Goal: Task Accomplishment & Management: Manage account settings

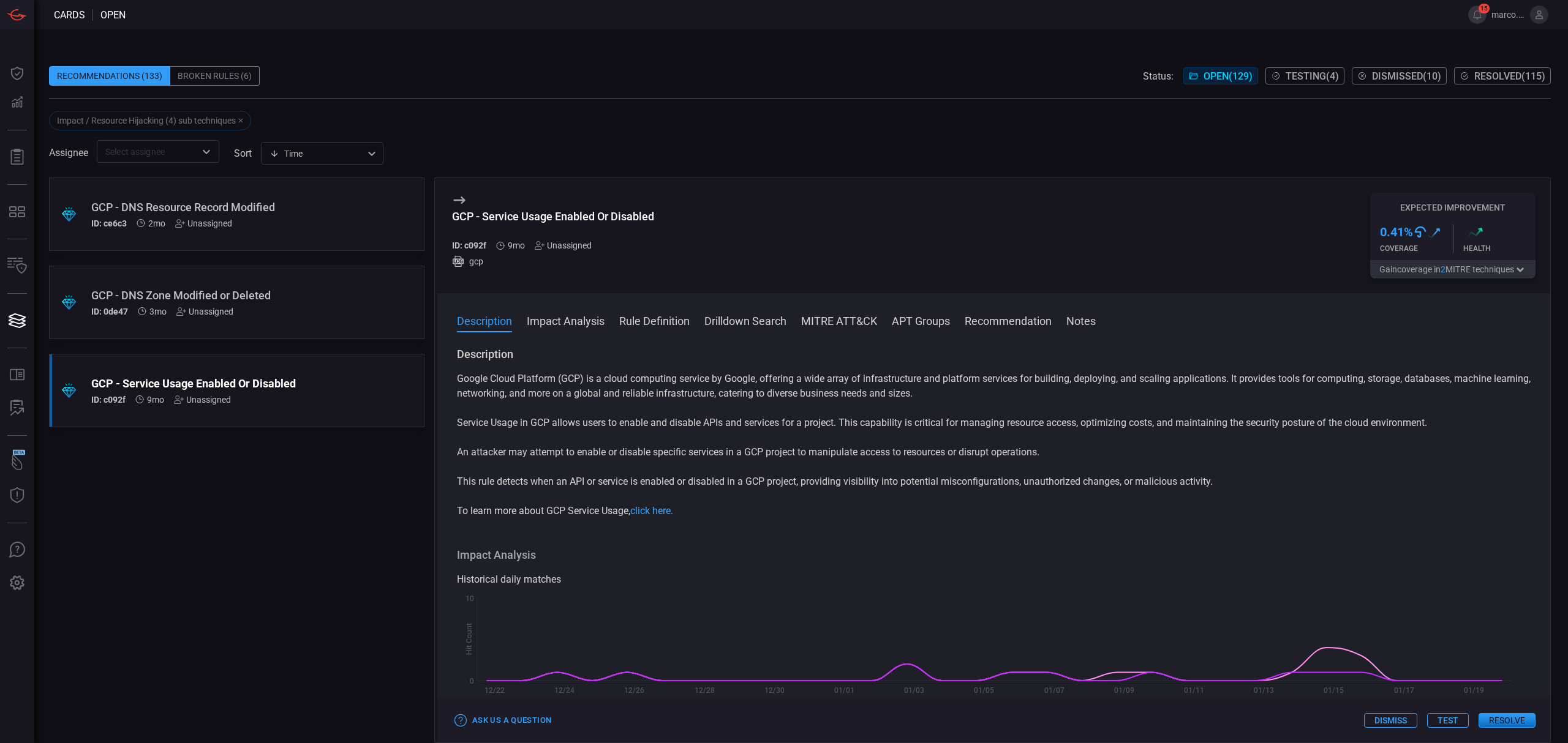
click at [1314, 79] on span "Testing ( 4 )" at bounding box center [1312, 76] width 53 height 11
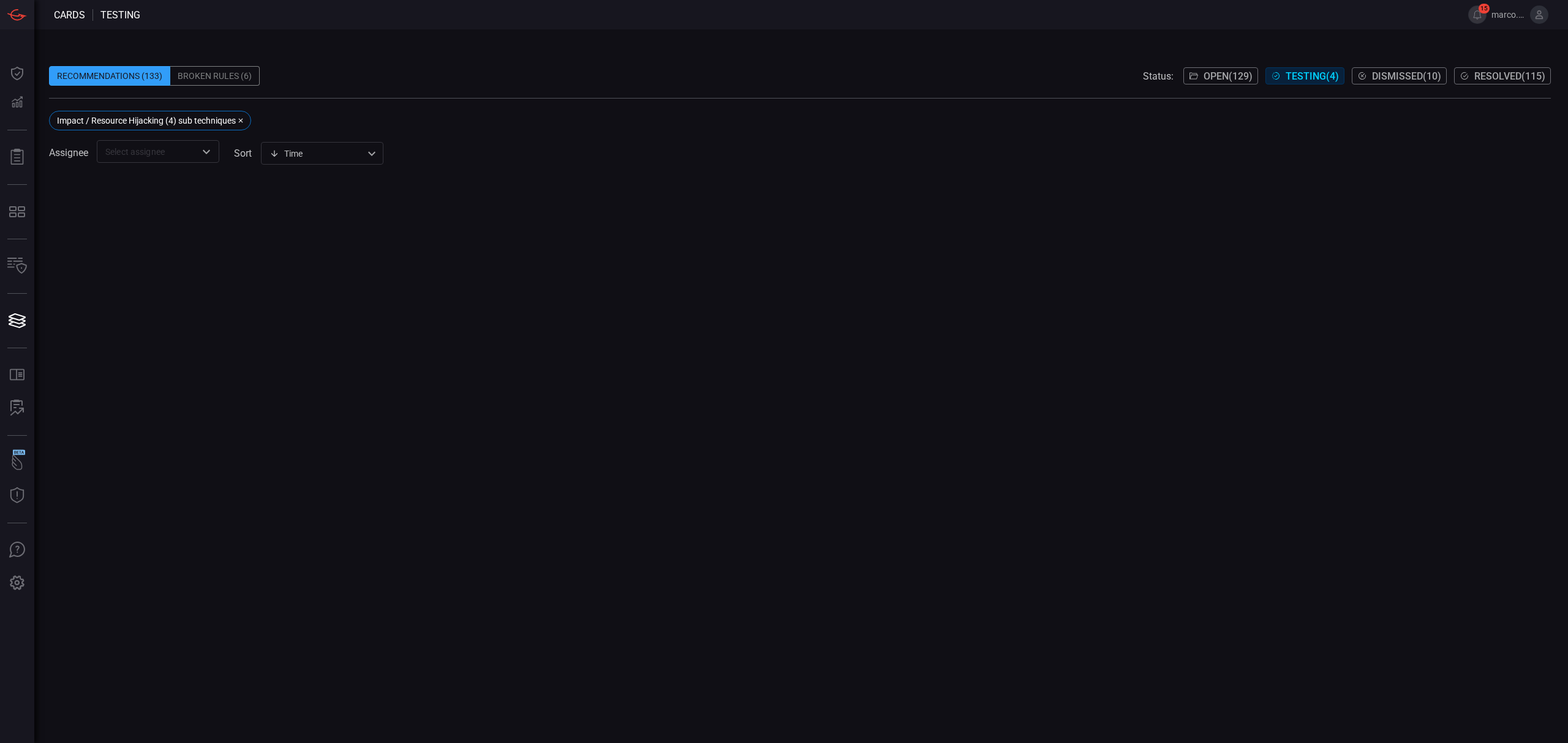
click at [1480, 76] on span "Resolved ( 115 )" at bounding box center [1509, 76] width 71 height 11
click at [244, 121] on icon "button" at bounding box center [241, 121] width 4 height 4
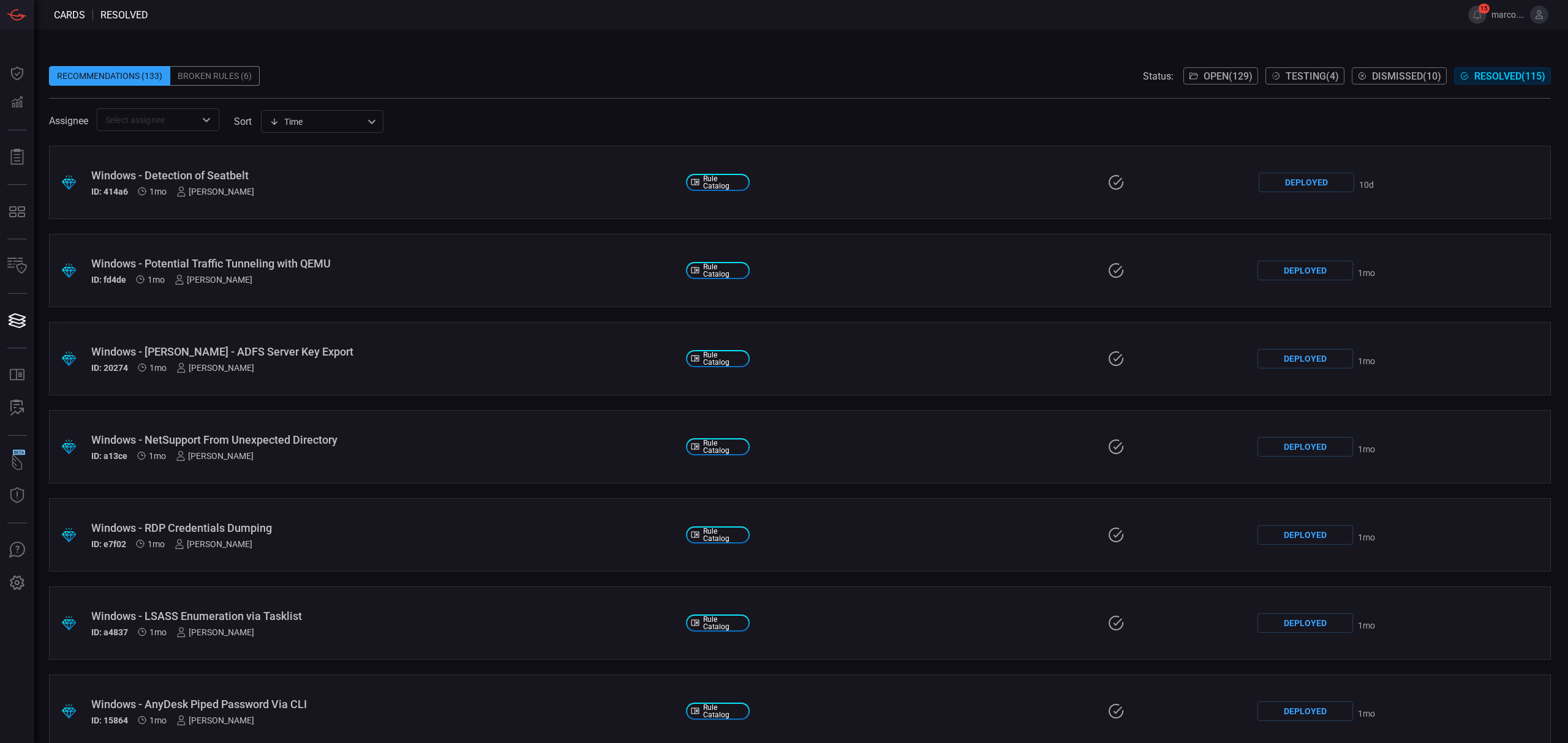
click at [1399, 83] on button "Dismissed ( 10 )" at bounding box center [1399, 75] width 95 height 17
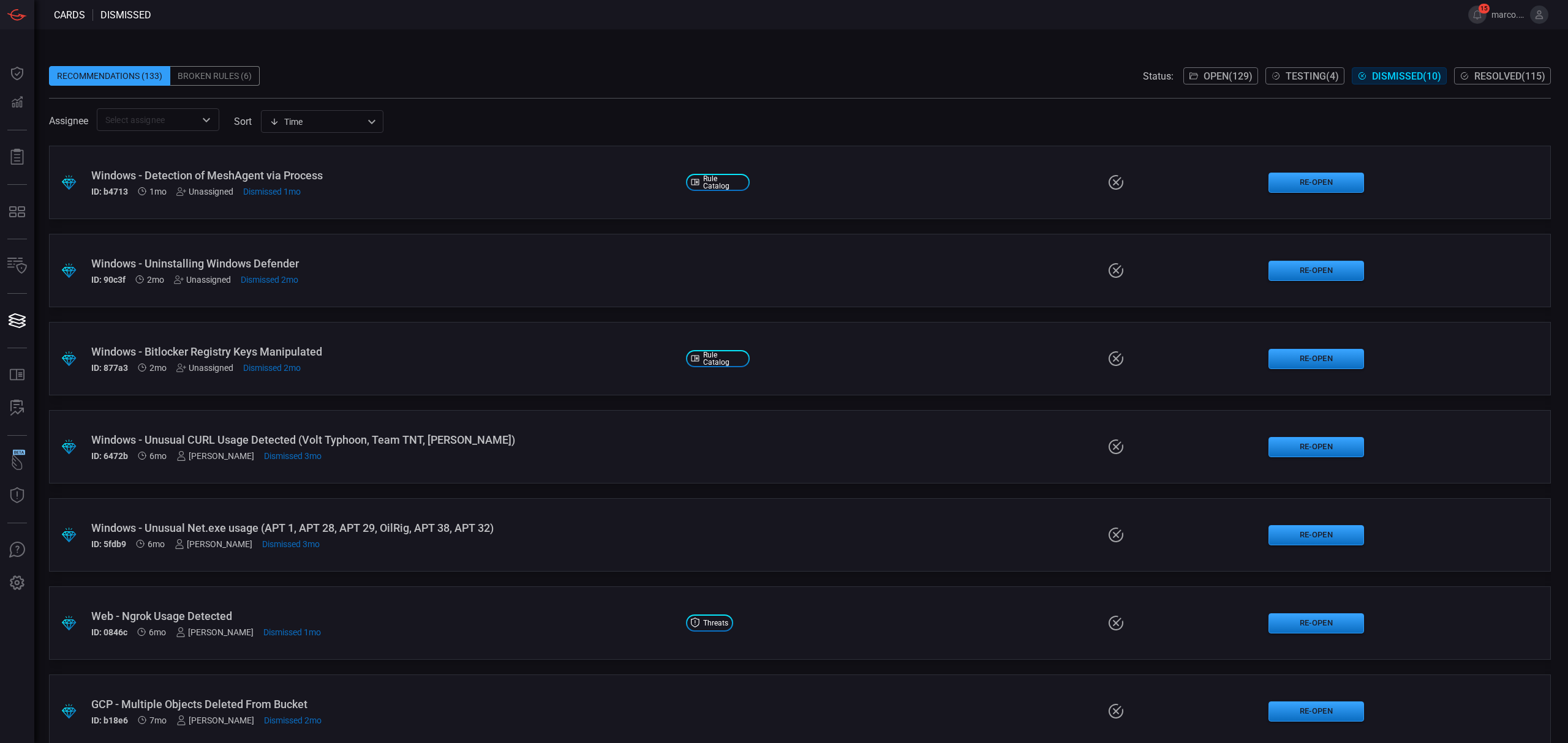
click at [1294, 74] on span "Testing ( 4 )" at bounding box center [1312, 76] width 53 height 11
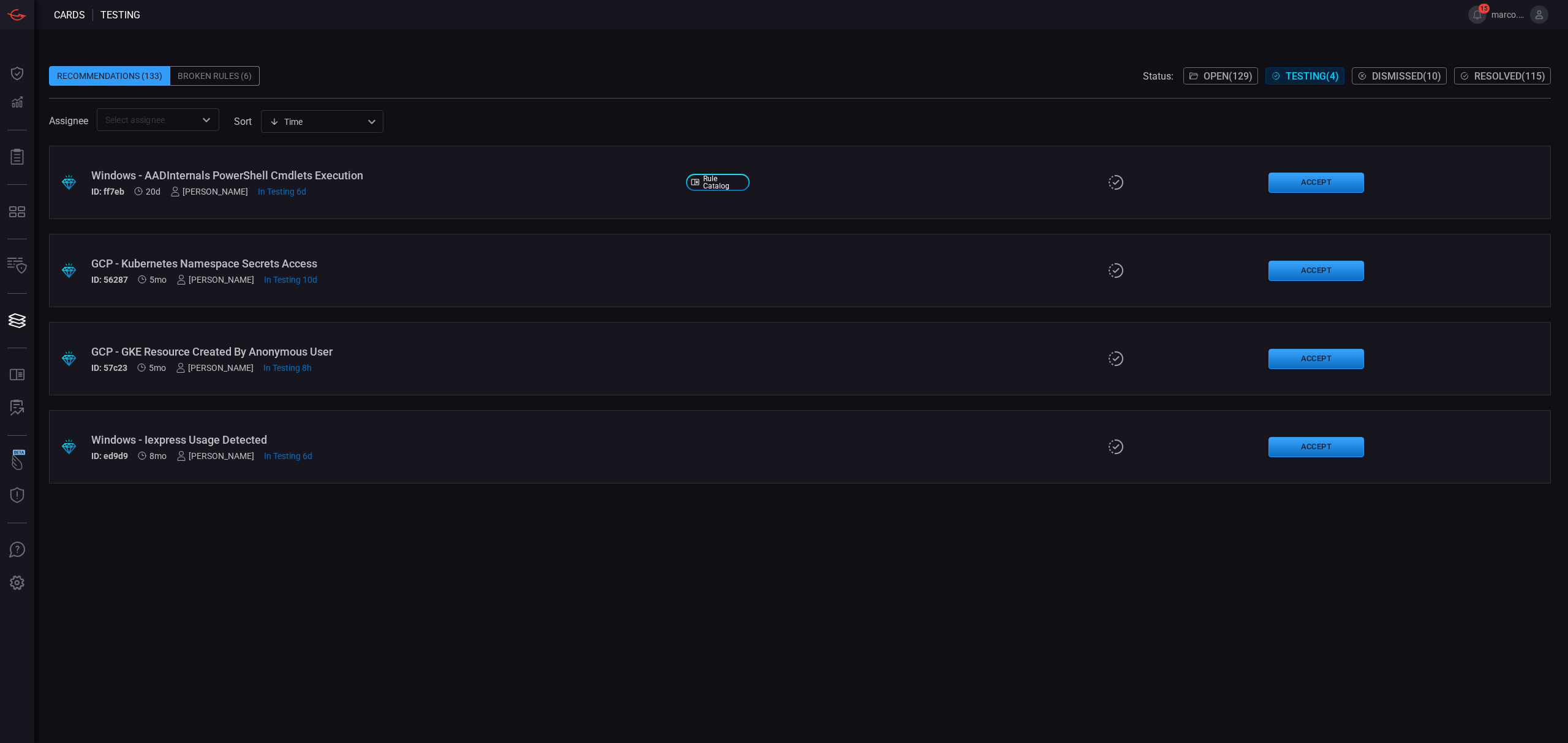
click at [190, 433] on div "Windows - Iexpress Usage Detected" at bounding box center [383, 439] width 585 height 13
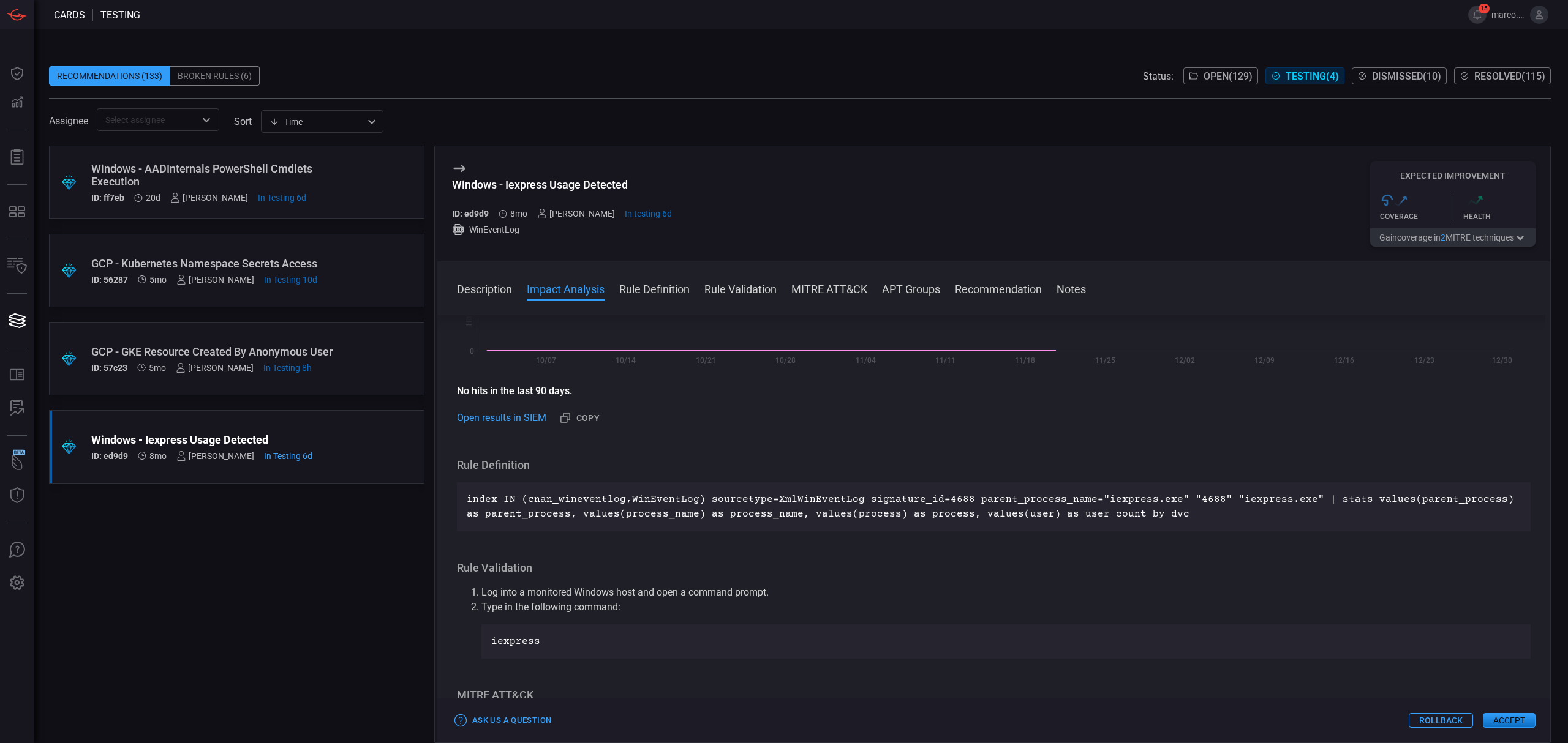
scroll to position [571, 0]
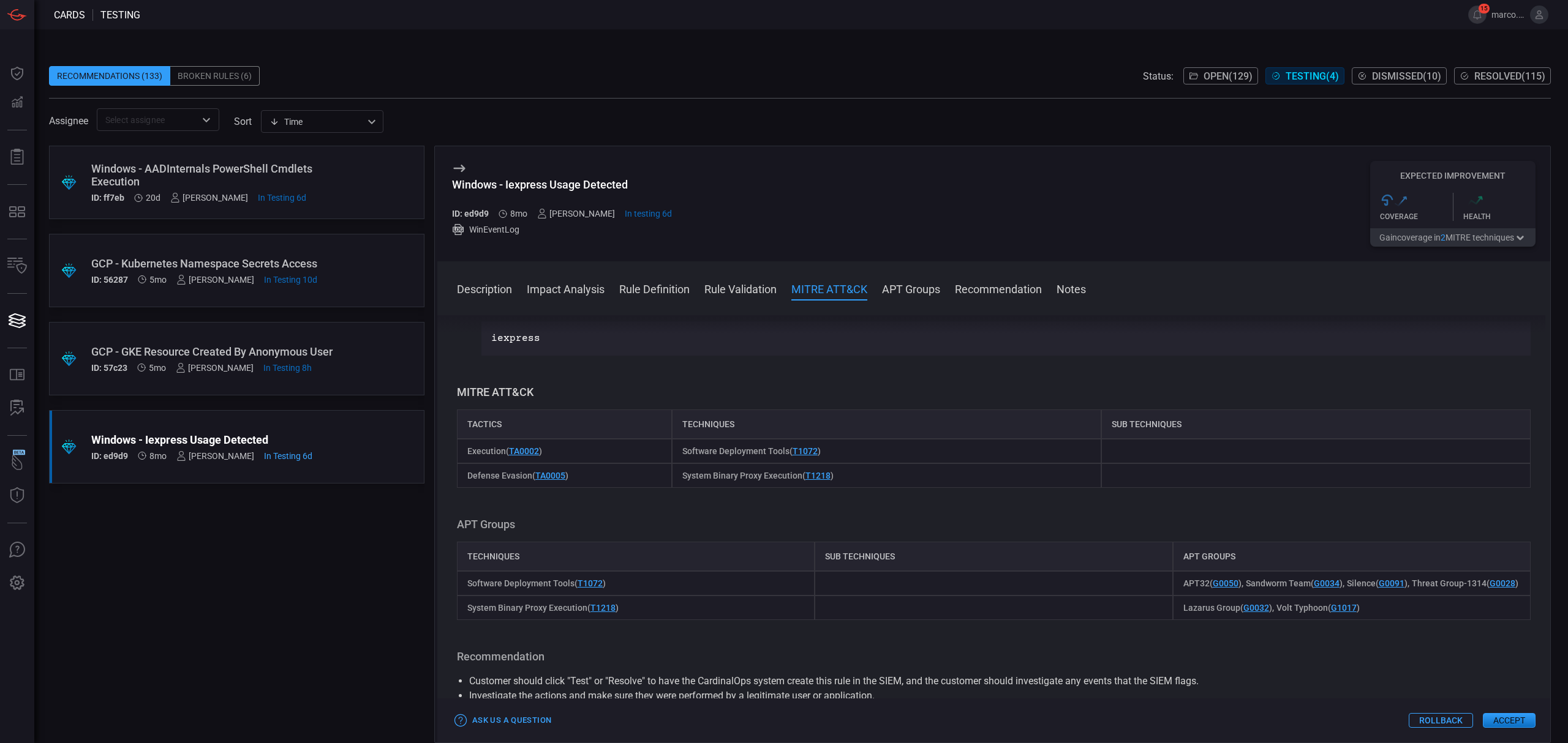
click at [1204, 77] on span "Open ( 129 )" at bounding box center [1228, 76] width 49 height 11
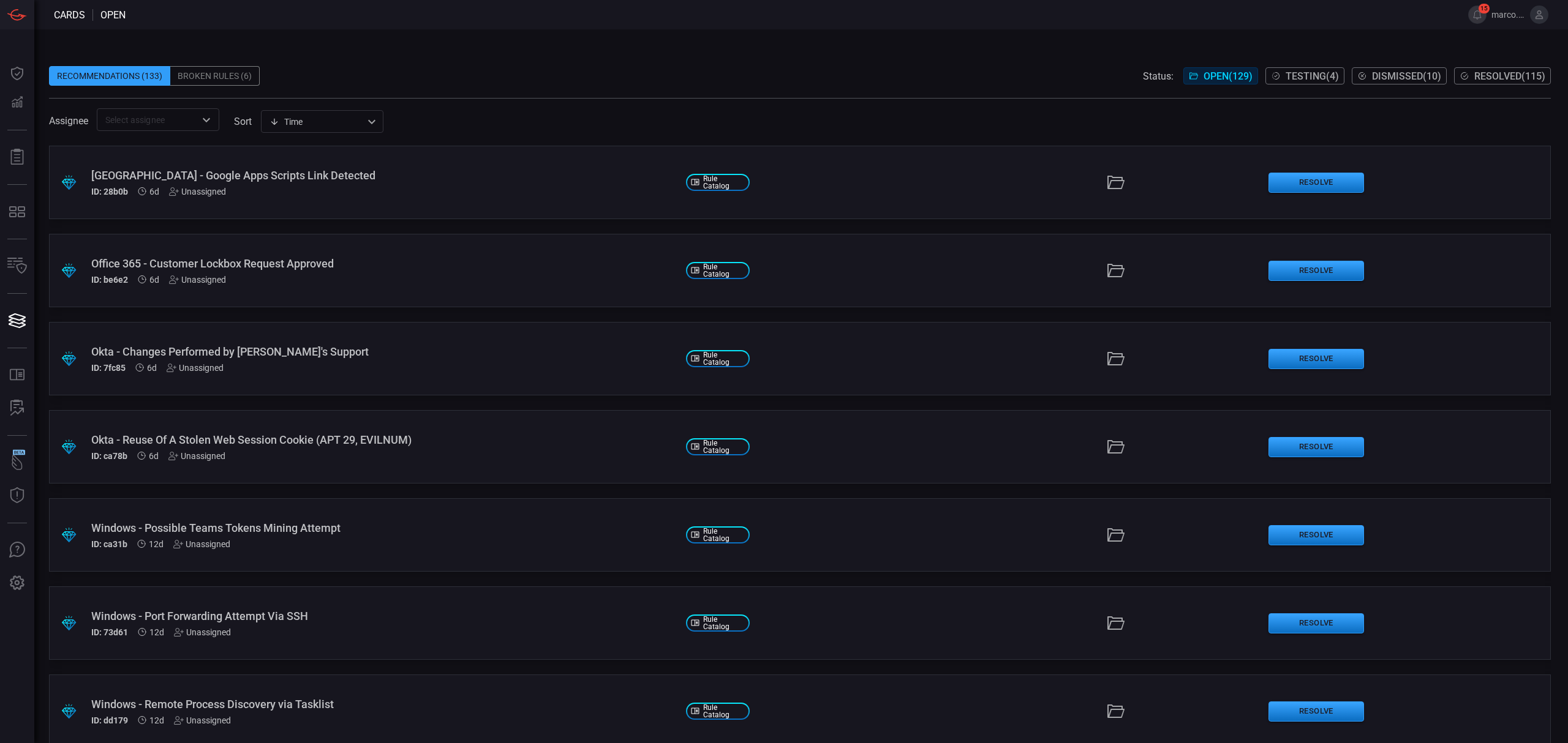
scroll to position [6255, 0]
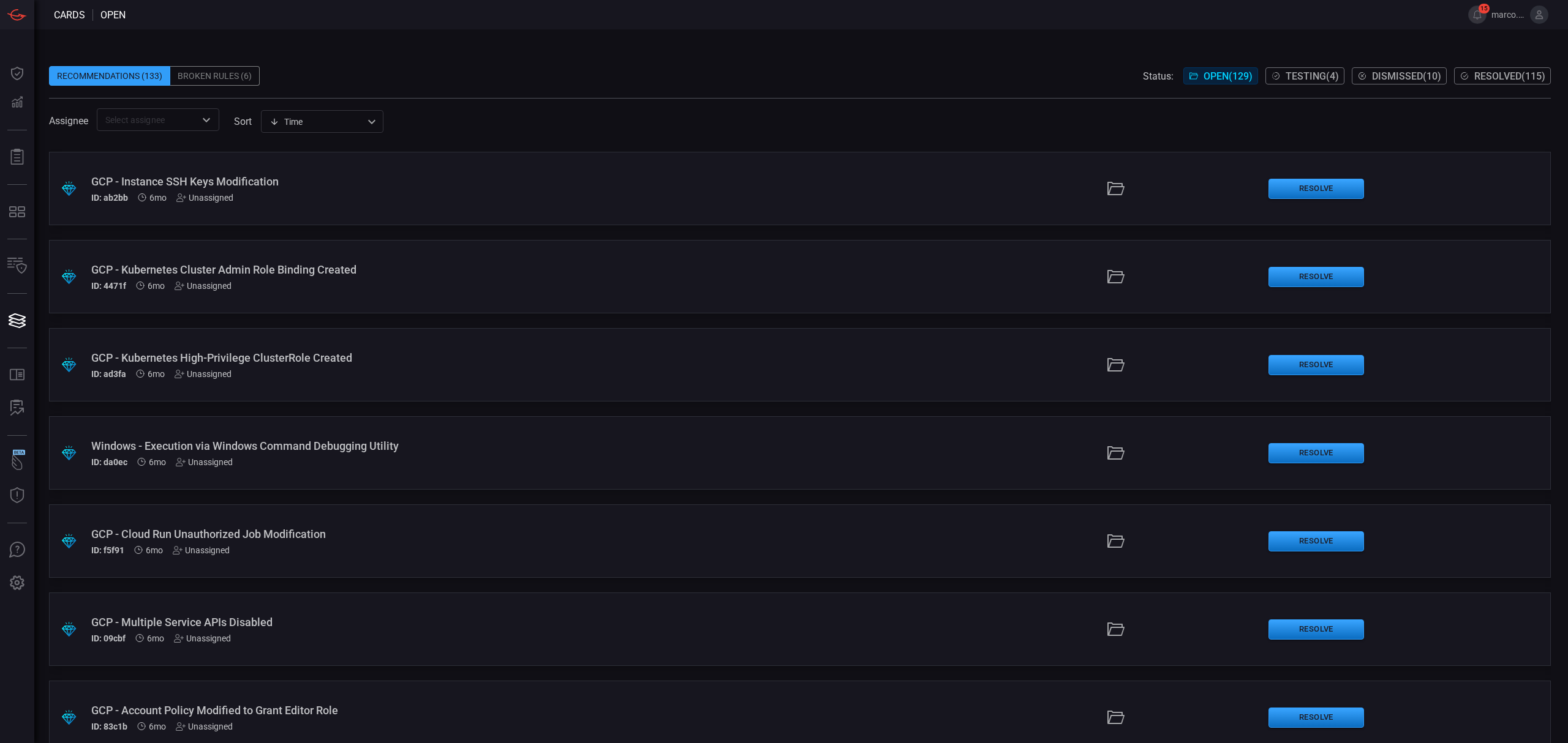
click at [197, 462] on div "Unassigned" at bounding box center [204, 462] width 57 height 10
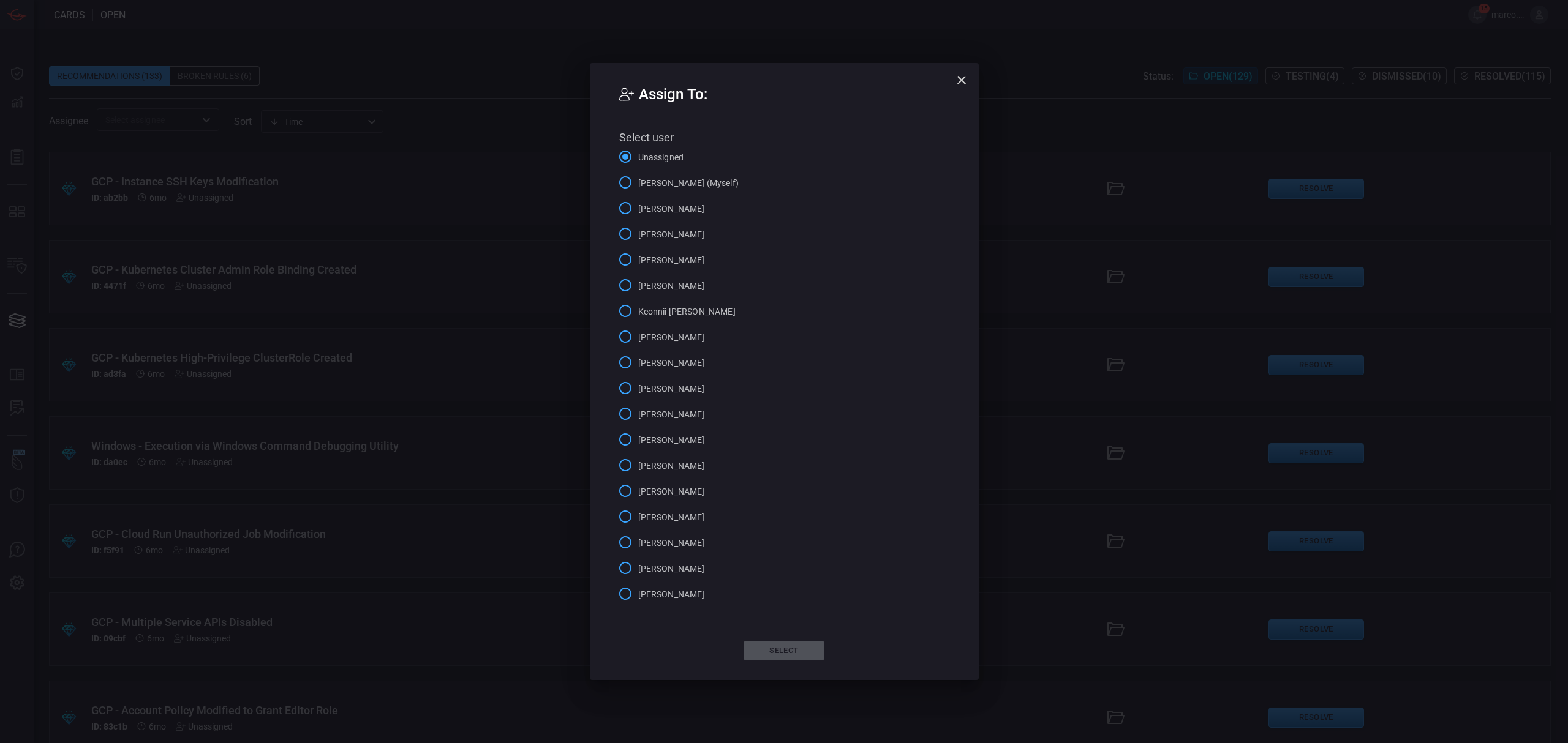
click at [621, 290] on input "[PERSON_NAME]" at bounding box center [625, 285] width 26 height 26
click at [797, 649] on button "Select" at bounding box center [784, 651] width 81 height 19
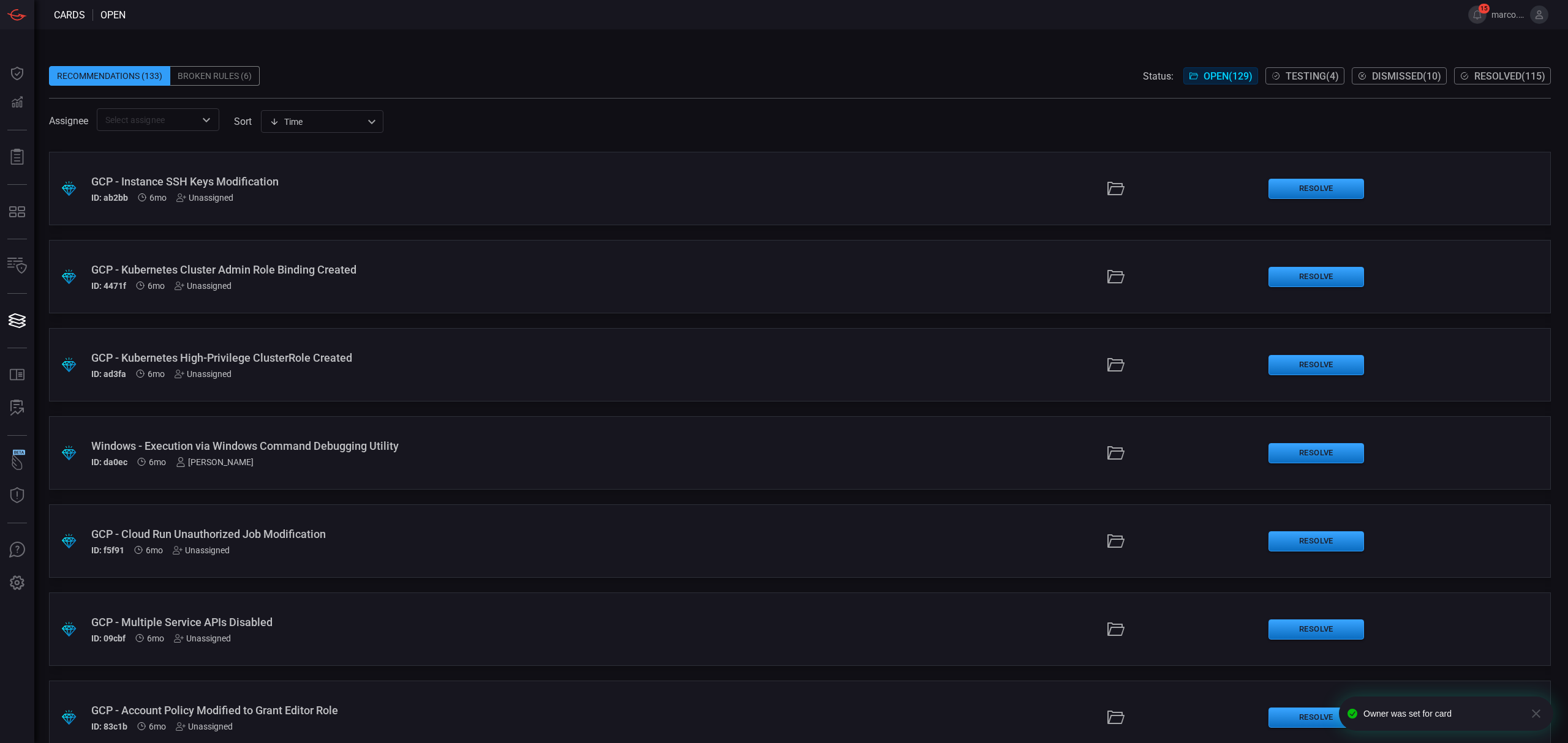
click at [452, 437] on div ".suggested_cards_icon{fill:url(#suggested_cards_icon);} Windows - Execution via…" at bounding box center [800, 453] width 1502 height 73
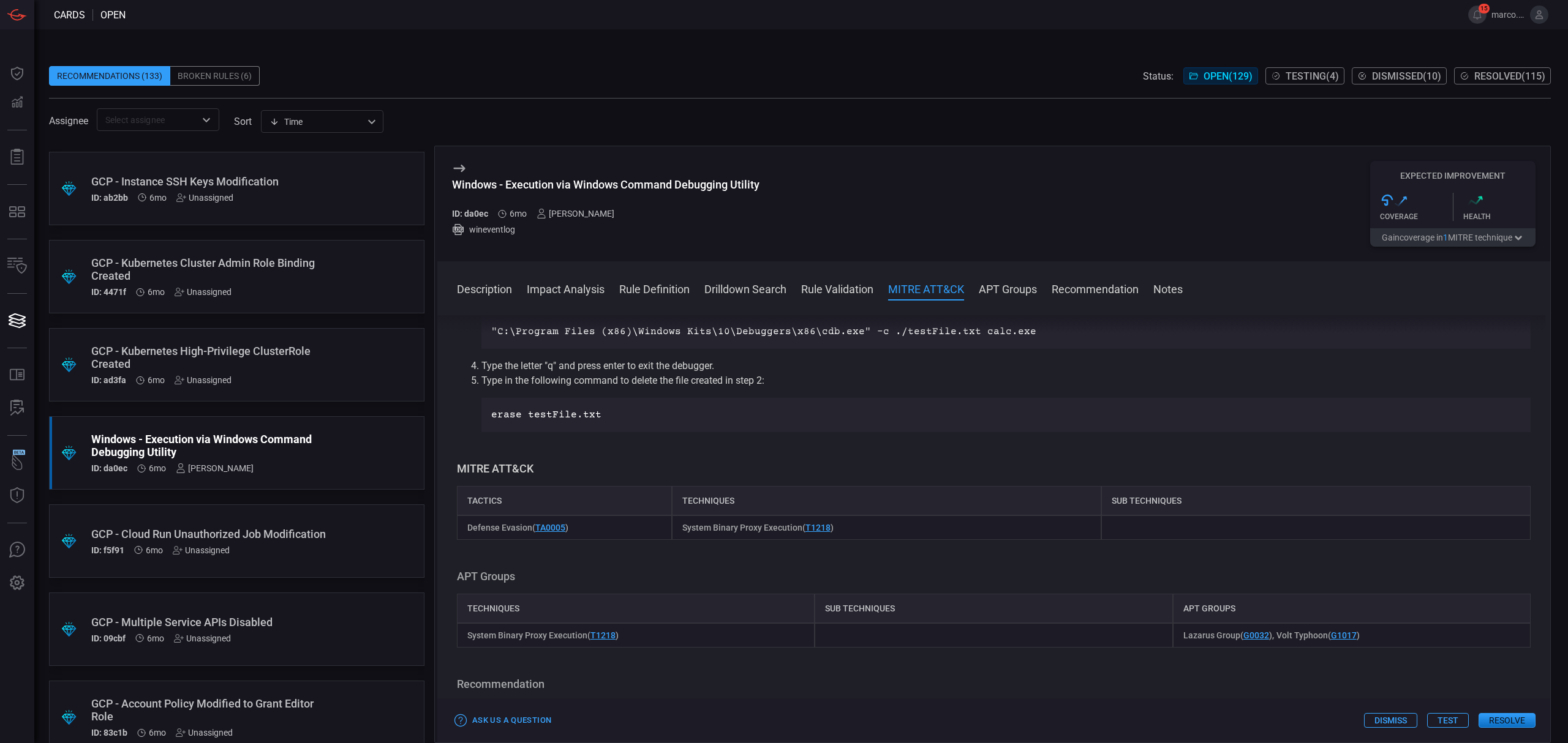
scroll to position [1062, 0]
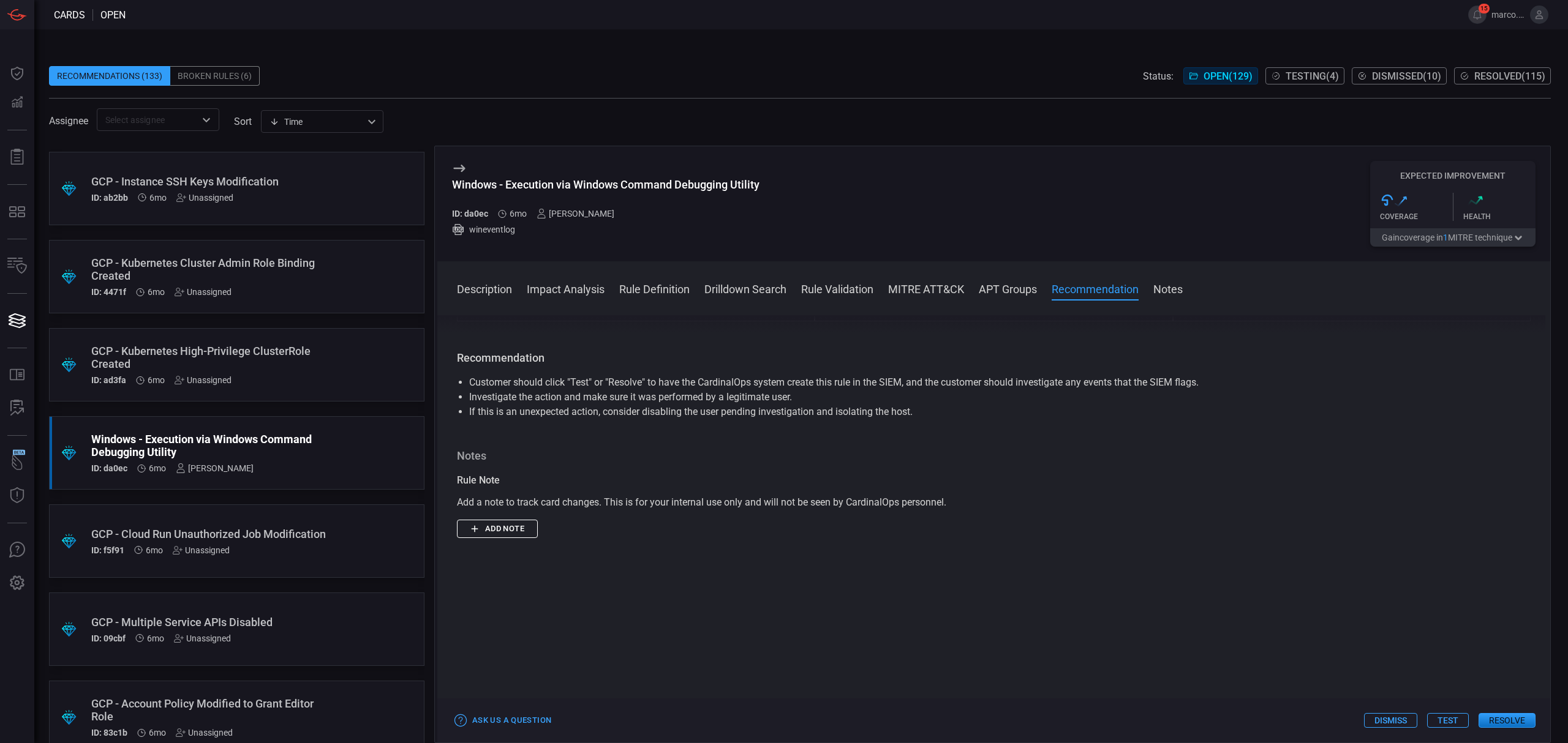
click at [956, 435] on div "Description cdb.exe is the Console Debugger, a command-line tool included with …" at bounding box center [993, 527] width 1113 height 424
